Goal: Task Accomplishment & Management: Use online tool/utility

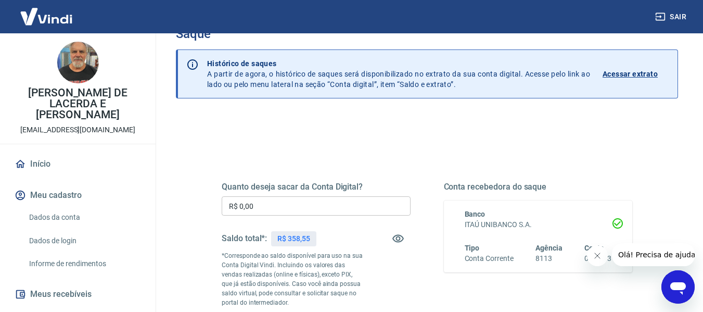
scroll to position [52, 0]
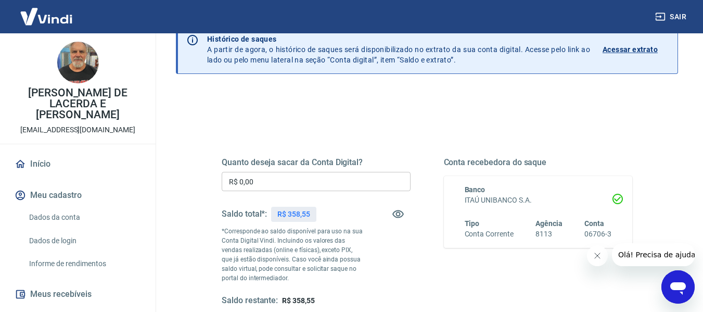
click at [257, 181] on input "R$ 0,00" at bounding box center [316, 181] width 189 height 19
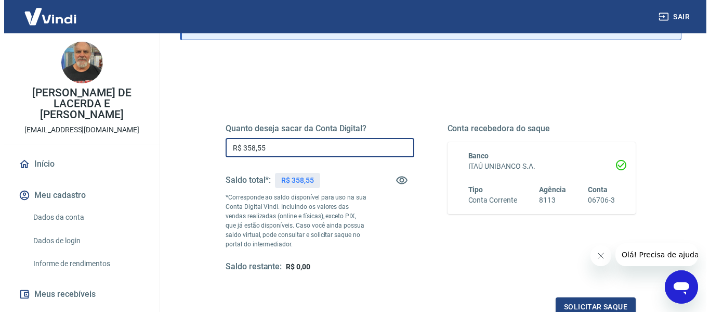
scroll to position [104, 0]
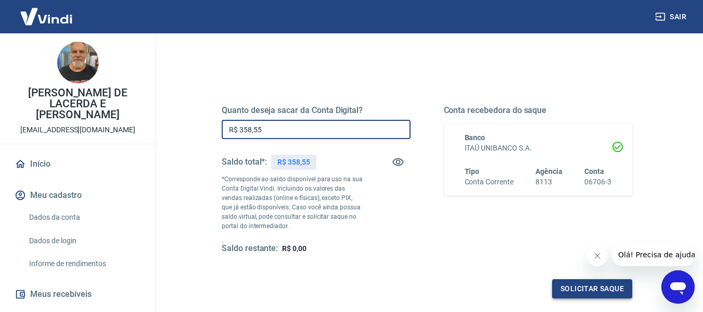
type input "R$ 358,55"
click at [566, 288] on button "Solicitar saque" at bounding box center [592, 288] width 80 height 19
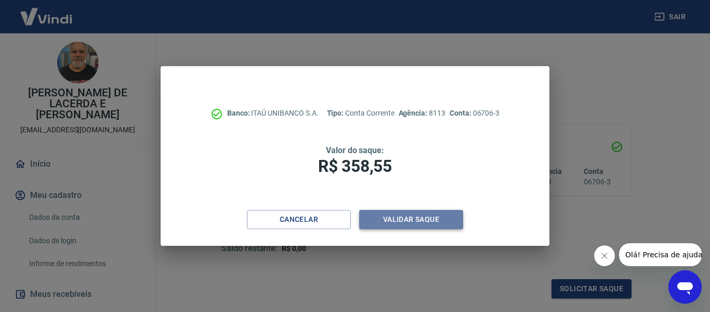
click at [401, 223] on button "Validar saque" at bounding box center [411, 219] width 104 height 19
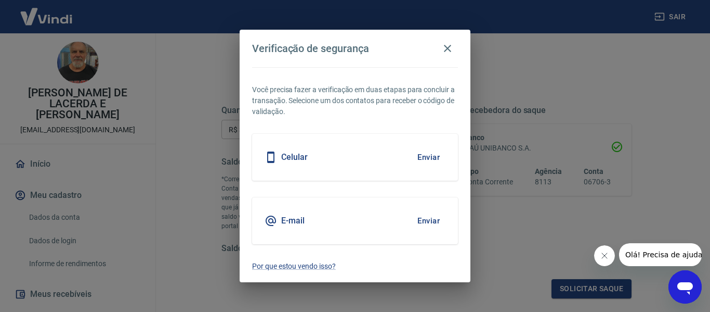
click at [436, 220] on button "Enviar" at bounding box center [429, 221] width 34 height 22
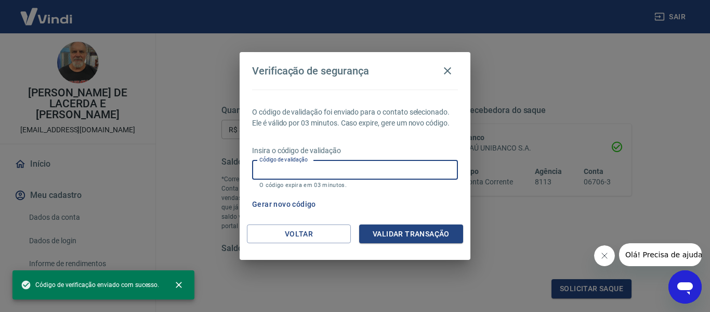
click at [346, 168] on input "Código de validação" at bounding box center [355, 169] width 206 height 19
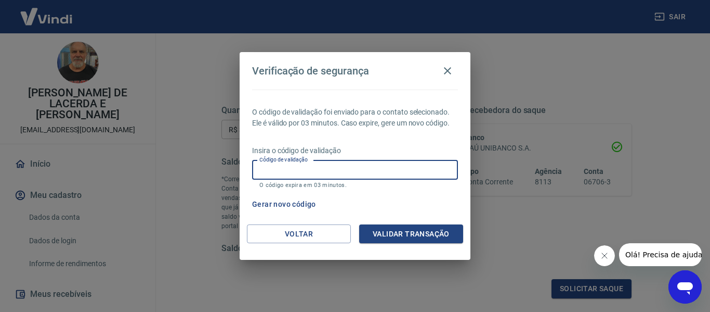
paste input "949165"
type input "949165"
click at [397, 232] on button "Validar transação" at bounding box center [411, 233] width 104 height 19
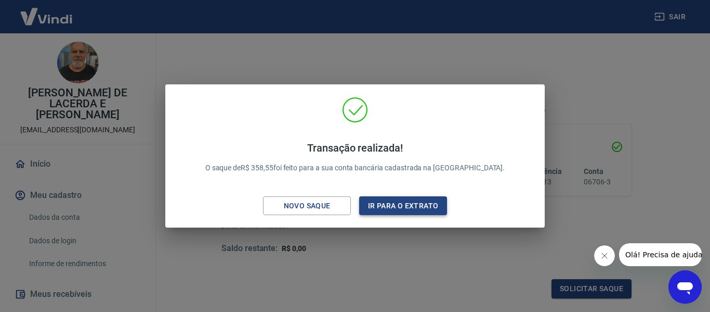
click at [389, 203] on button "Ir para o extrato" at bounding box center [403, 205] width 88 height 19
